Goal: Information Seeking & Learning: Learn about a topic

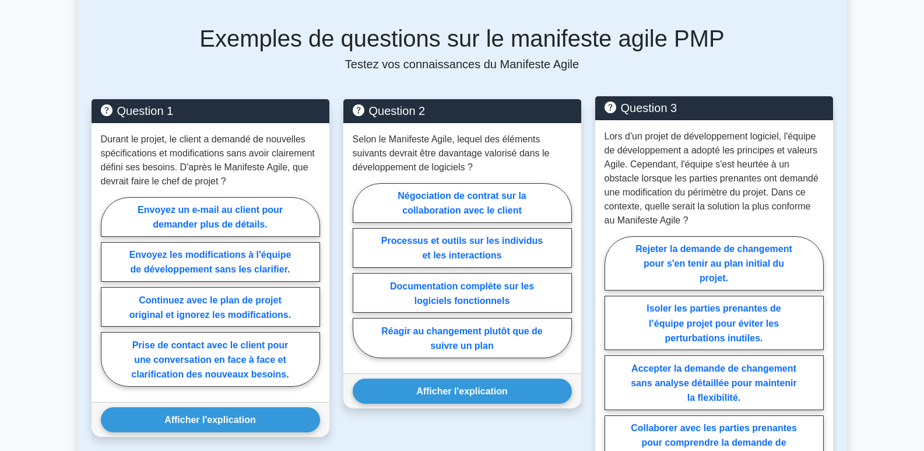
scroll to position [408, 0]
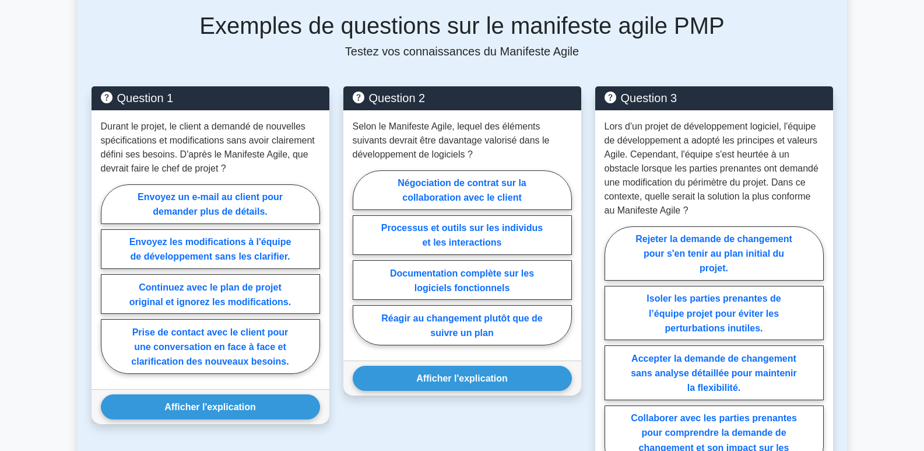
click at [863, 238] on main "Retour à la gestion de projet agile Manifeste Agile 5 minutes 5 questions The" at bounding box center [462, 329] width 924 height 1400
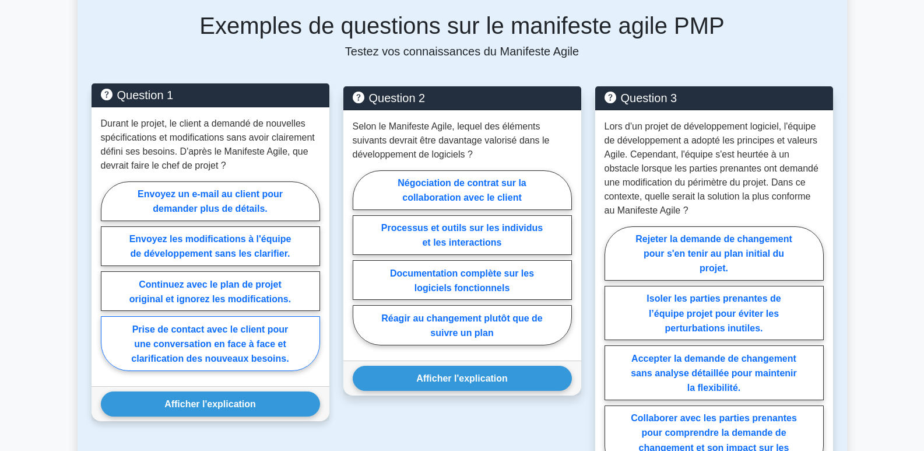
click at [229, 349] on label "Prise de contact avec le client pour une conversation en face à face et clarifi…" at bounding box center [210, 343] width 219 height 54
click at [108, 283] on input "Prise de contact avec le client pour une conversation en face à face et clarifi…" at bounding box center [105, 279] width 8 height 8
radio input "true"
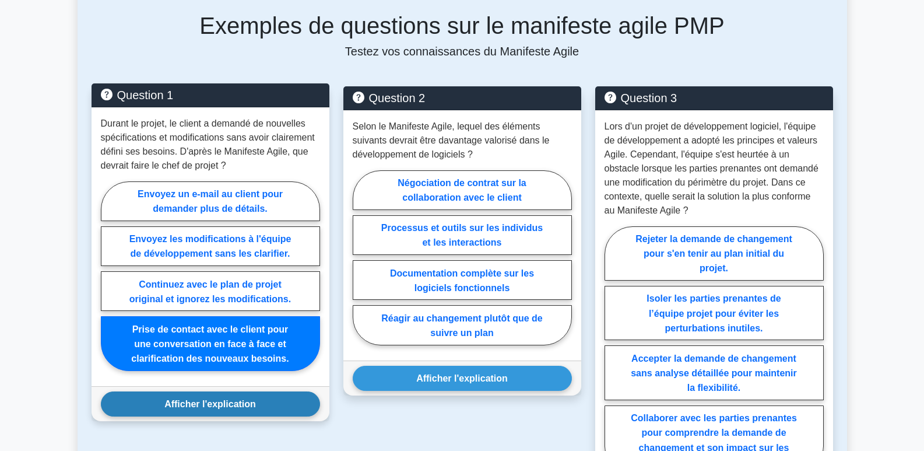
click at [226, 404] on font "Afficher l'explication" at bounding box center [210, 404] width 92 height 10
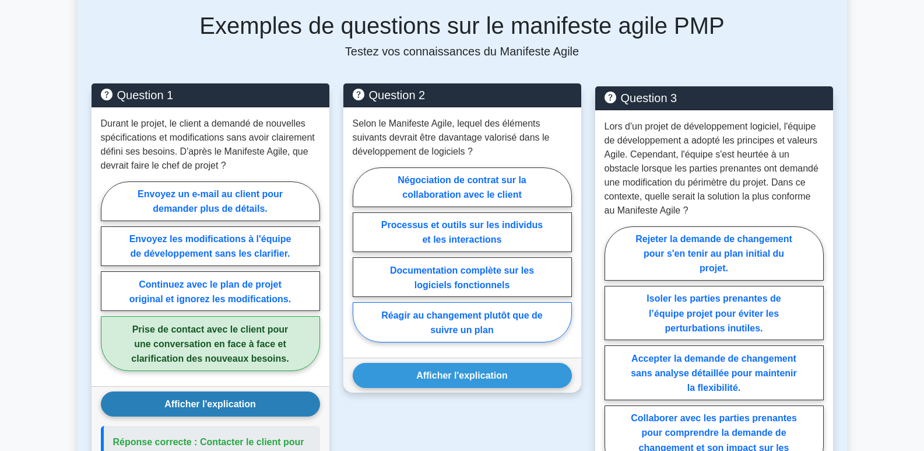
click at [475, 330] on font "Réagir au changement plutôt que de suivre un plan" at bounding box center [461, 322] width 161 height 24
click at [360, 262] on input "Réagir au changement plutôt que de suivre un plan" at bounding box center [357, 258] width 8 height 8
radio input "true"
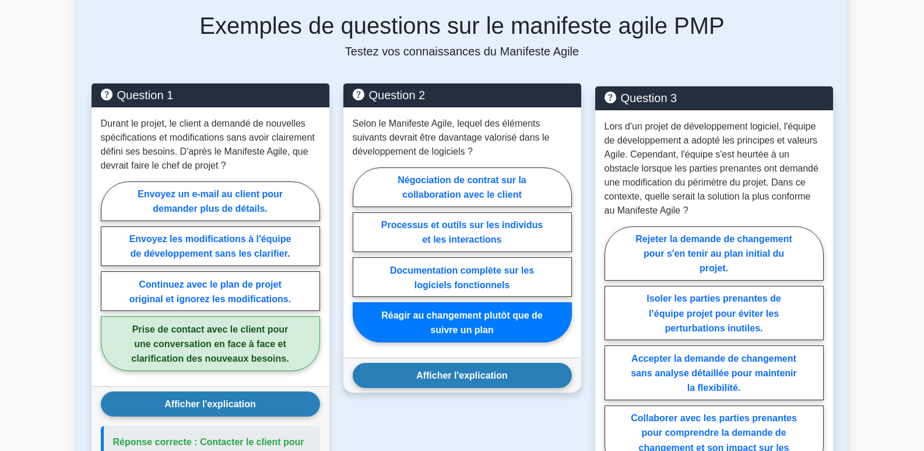
click at [485, 378] on font "Afficher l'explication" at bounding box center [462, 375] width 92 height 10
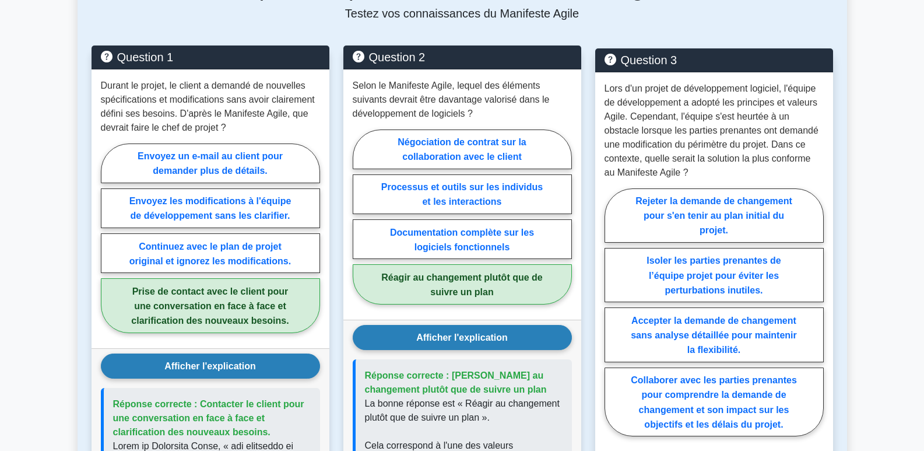
scroll to position [466, 0]
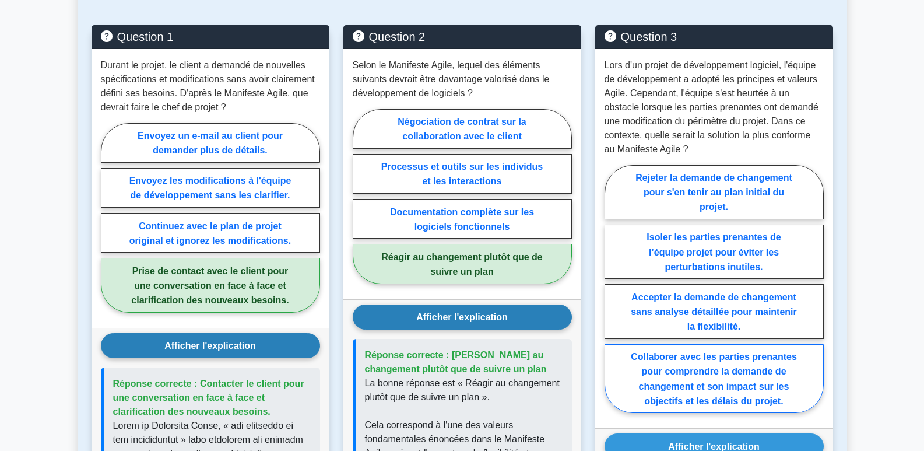
click at [735, 395] on label "Collaborer avec les parties prenantes pour comprendre la demande de changement …" at bounding box center [714, 378] width 219 height 69
click at [612, 296] on input "Collaborer avec les parties prenantes pour comprendre la demande de changement …" at bounding box center [609, 293] width 8 height 8
radio input "true"
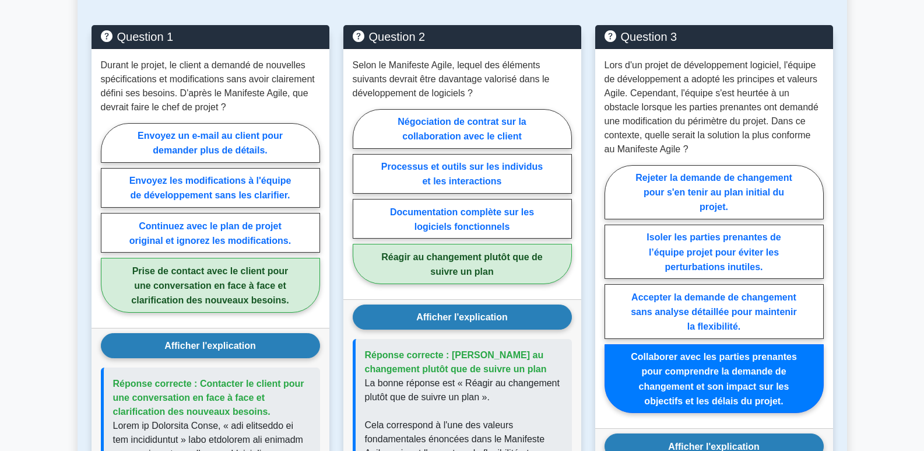
click at [752, 441] on button "Afficher l'explication" at bounding box center [714, 445] width 219 height 25
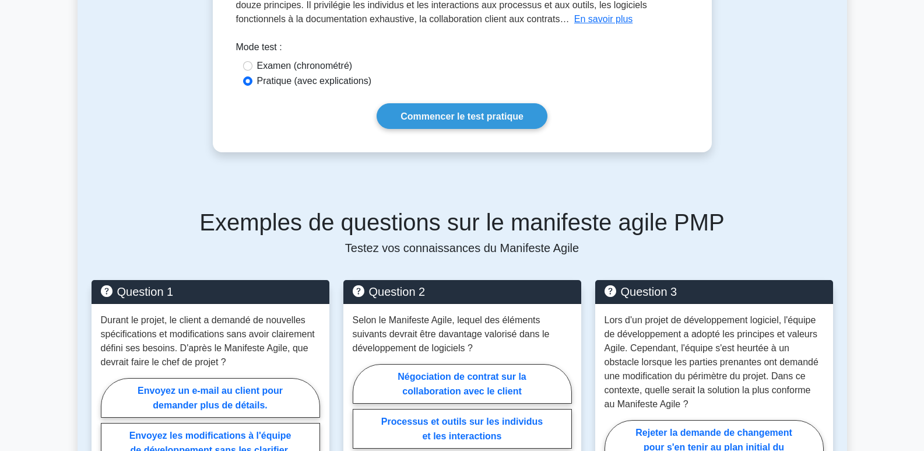
scroll to position [0, 0]
